Goal: Transaction & Acquisition: Purchase product/service

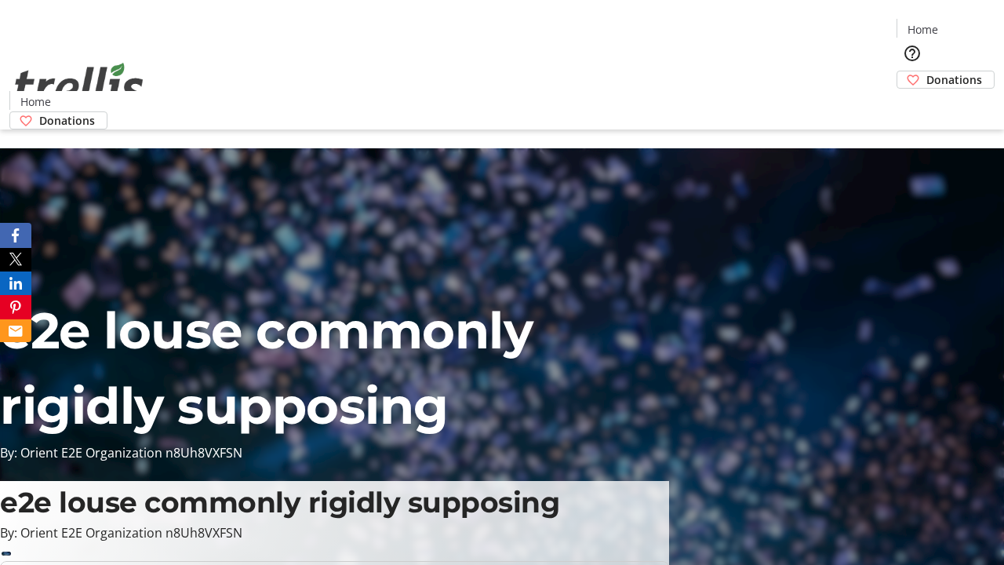
click at [926, 71] on span "Donations" at bounding box center [954, 79] width 56 height 16
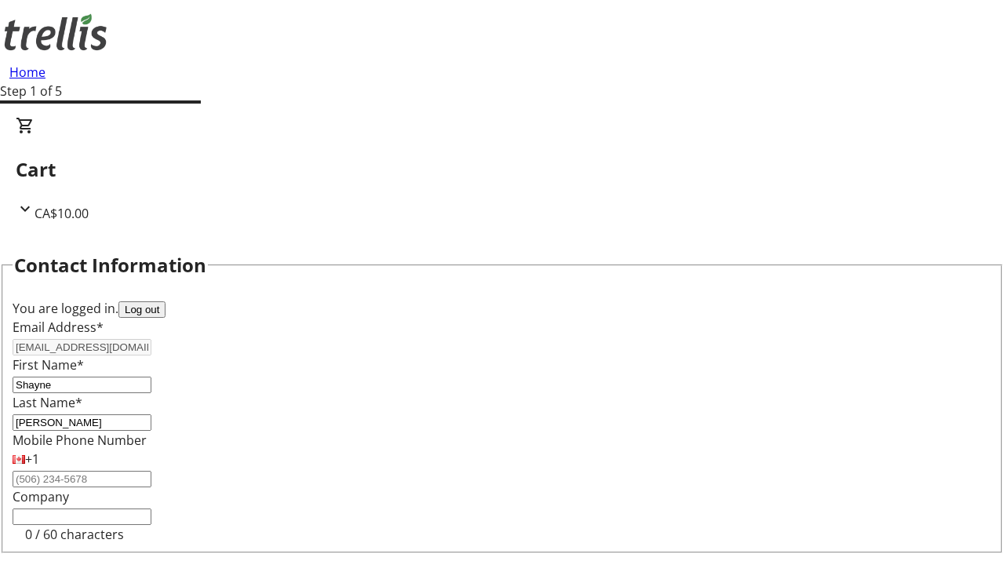
select select "CA"
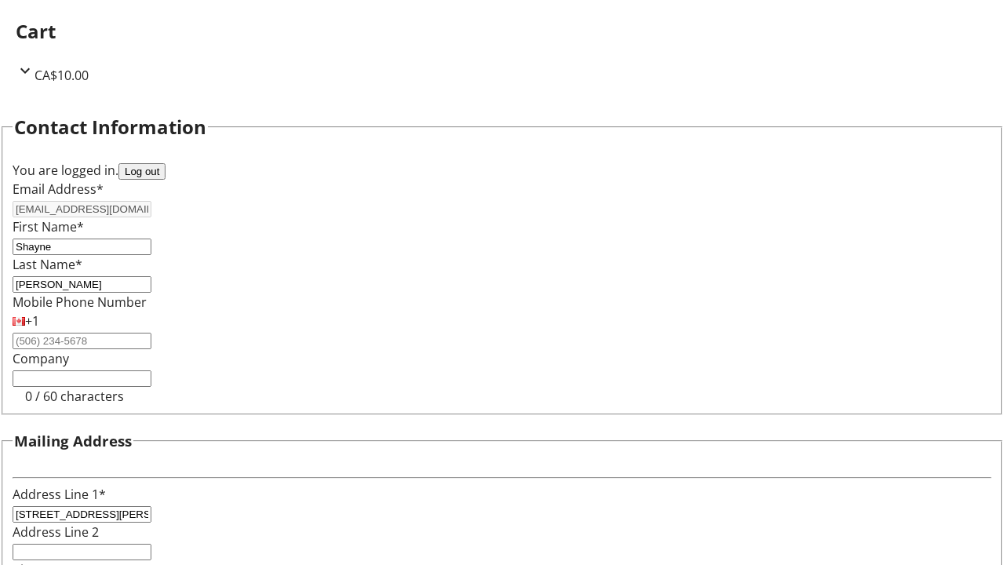
select select "BC"
type input "Kelowna"
type input "V1Y 0C2"
